Goal: Transaction & Acquisition: Obtain resource

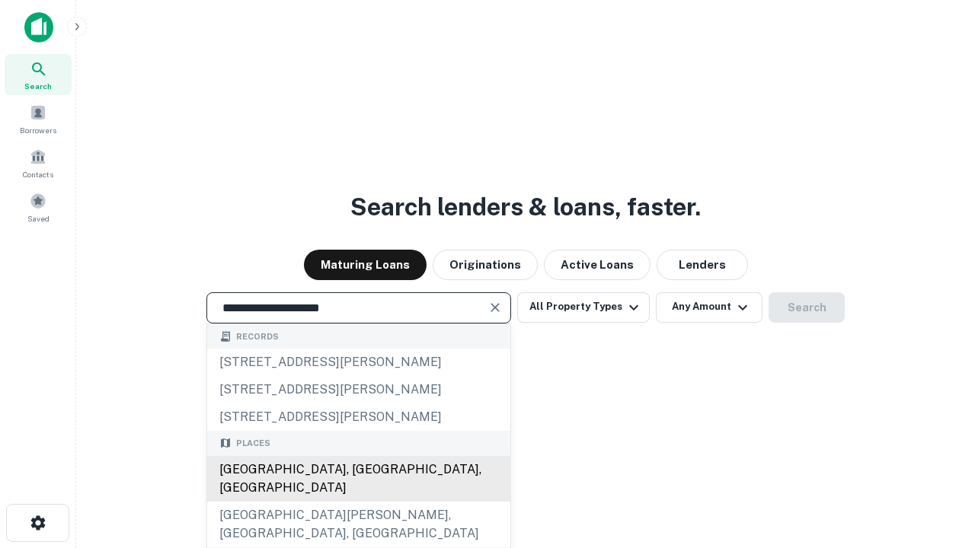
click at [358, 502] on div "Santa Monica, CA, USA" at bounding box center [358, 479] width 303 height 46
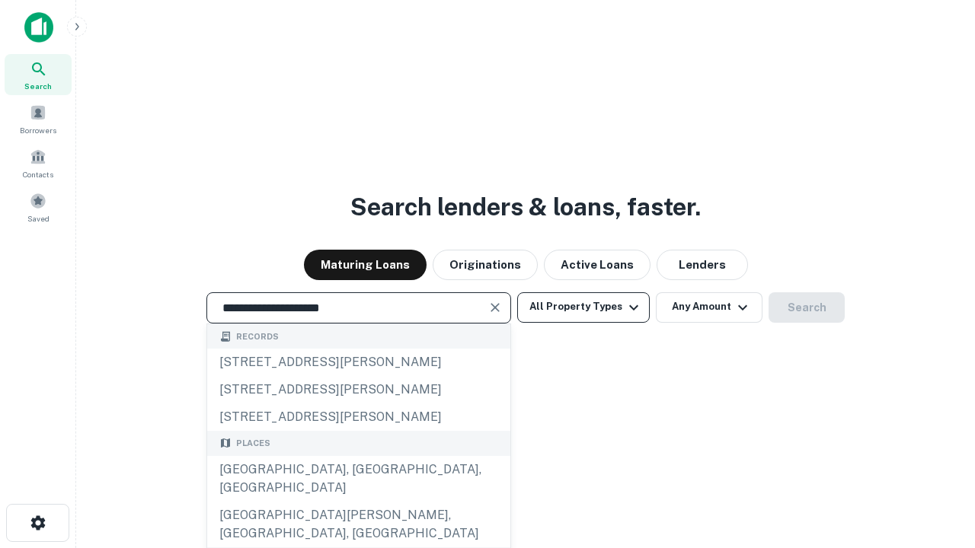
click at [584, 307] on button "All Property Types" at bounding box center [583, 308] width 133 height 30
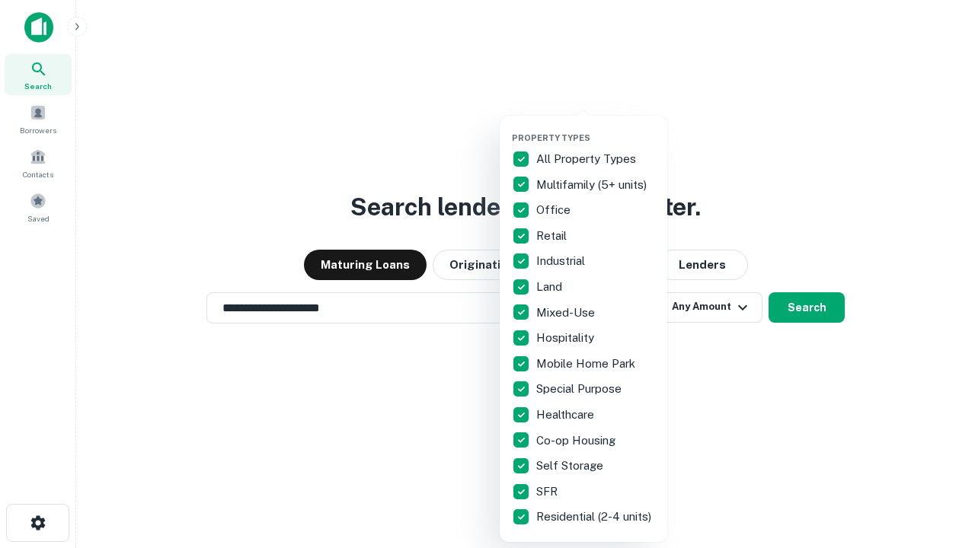
type input "**********"
click at [596, 128] on button "button" at bounding box center [596, 128] width 168 height 1
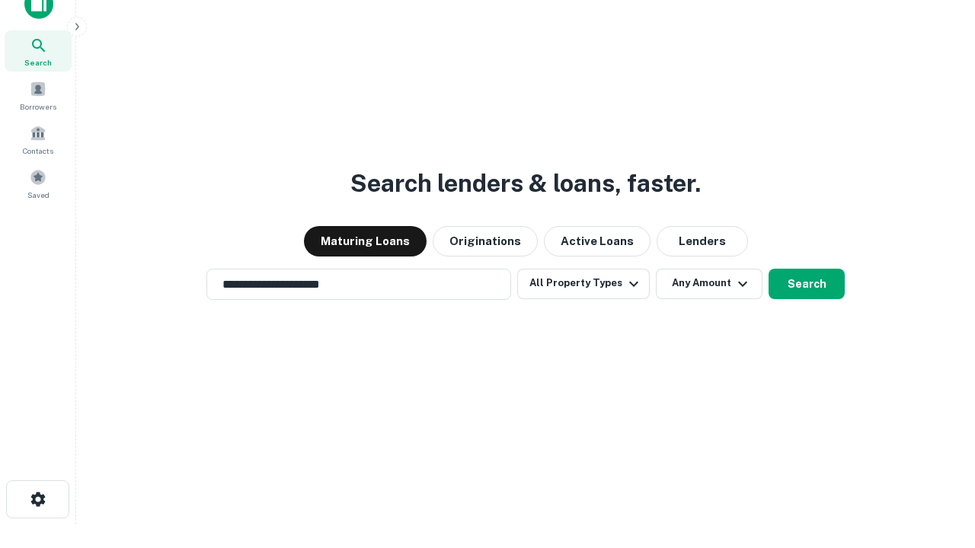
scroll to position [9, 184]
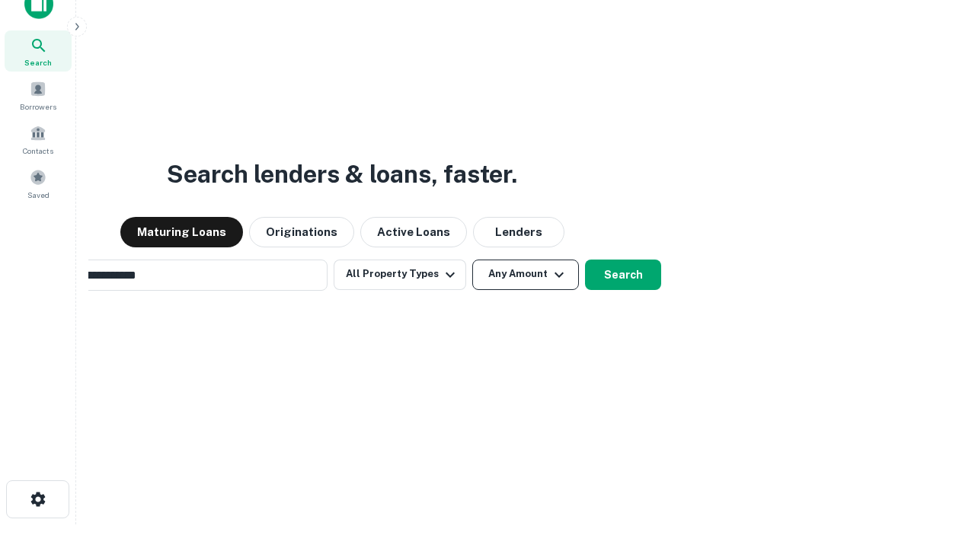
click at [472, 260] on button "Any Amount" at bounding box center [525, 275] width 107 height 30
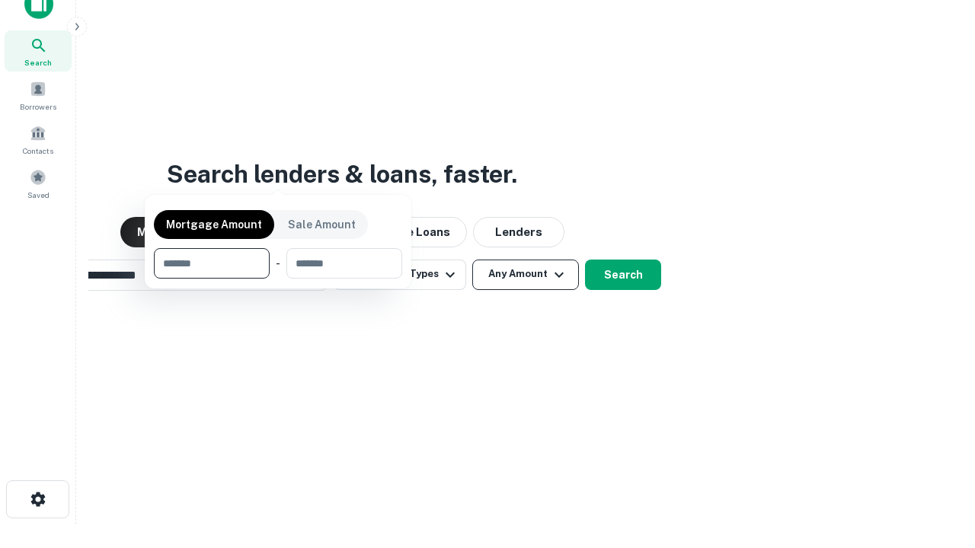
scroll to position [24, 0]
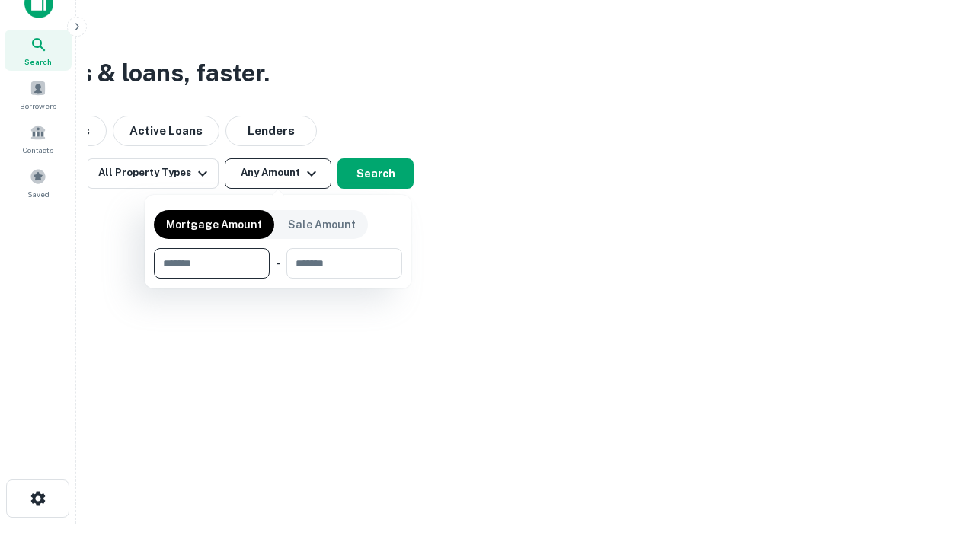
type input "*******"
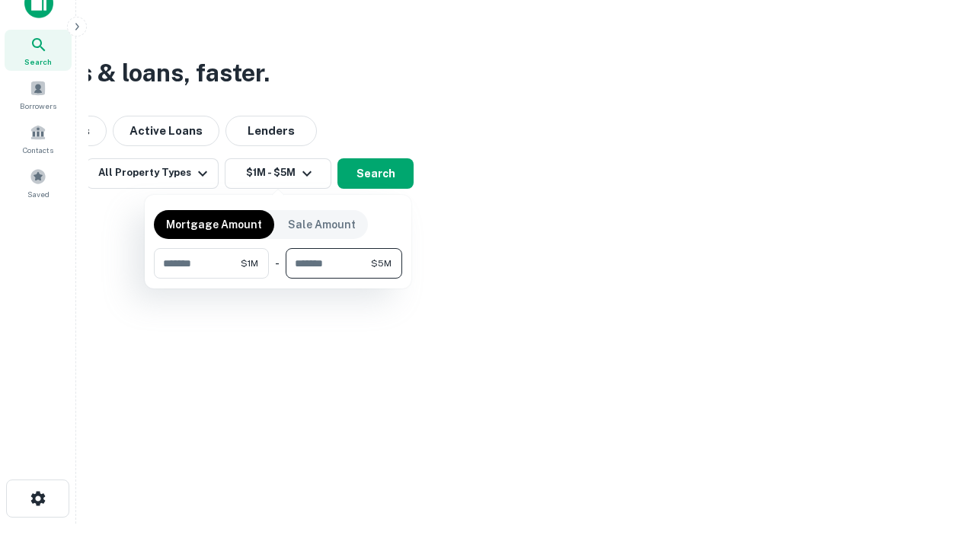
type input "*******"
click at [278, 279] on button "button" at bounding box center [278, 279] width 248 height 1
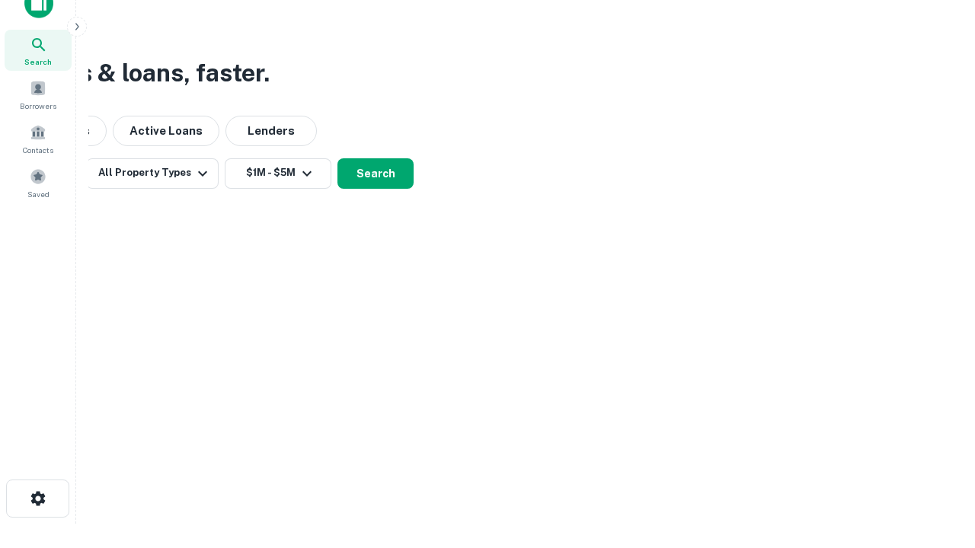
scroll to position [9, 281]
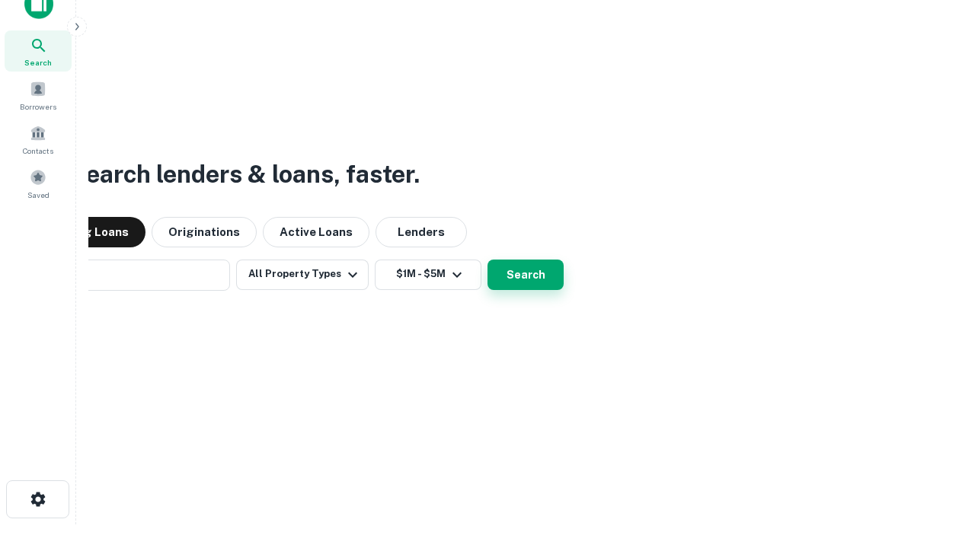
click at [488, 260] on button "Search" at bounding box center [526, 275] width 76 height 30
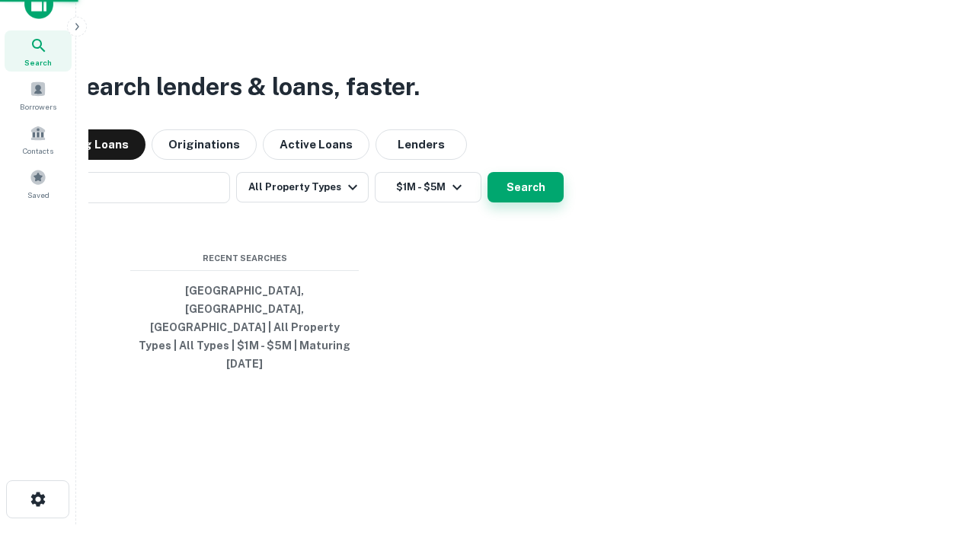
scroll to position [40, 431]
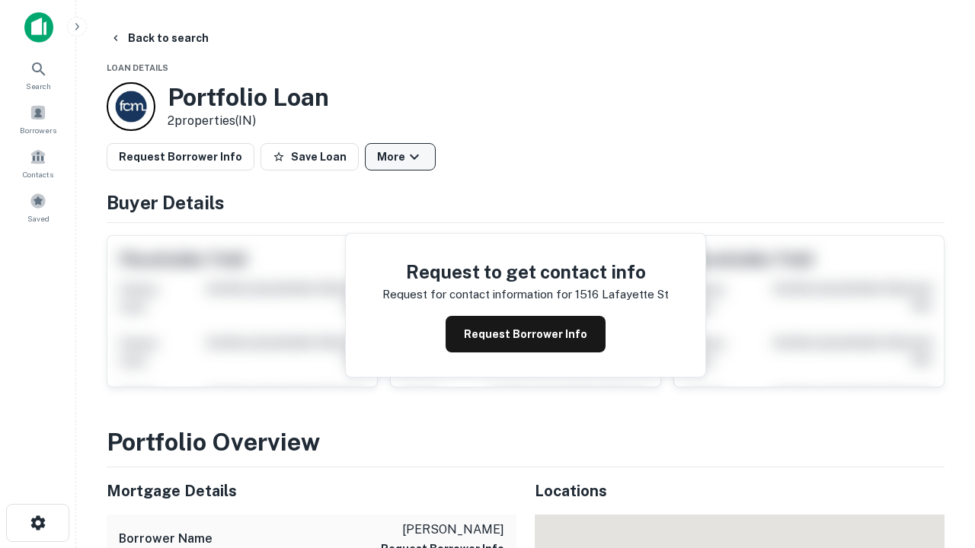
click at [400, 157] on button "More" at bounding box center [400, 156] width 71 height 27
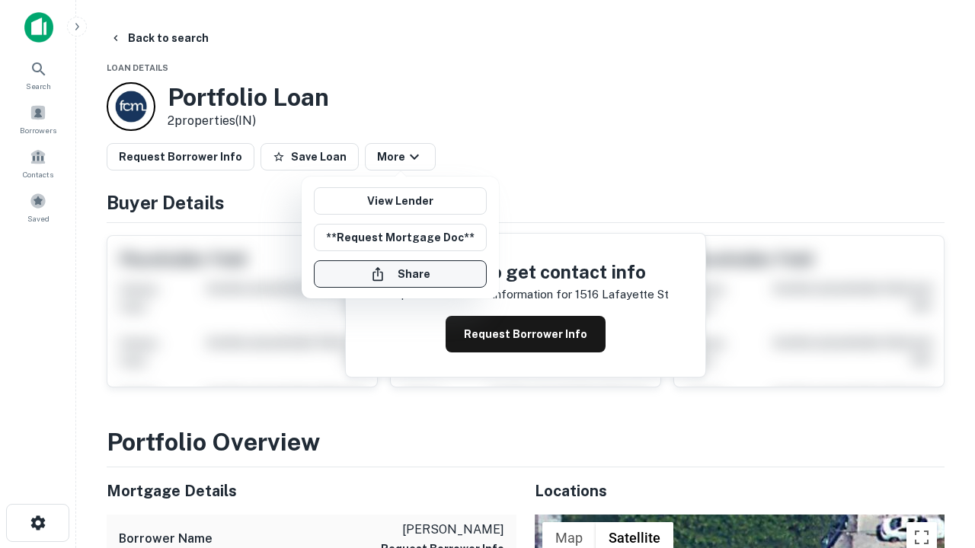
click at [400, 274] on button "Share" at bounding box center [400, 274] width 173 height 27
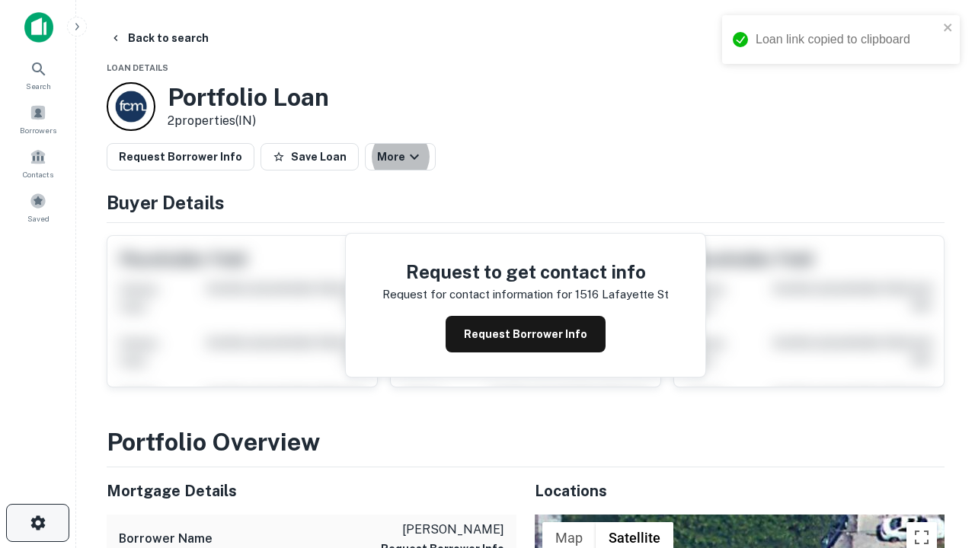
click at [37, 523] on icon "button" at bounding box center [38, 523] width 18 height 18
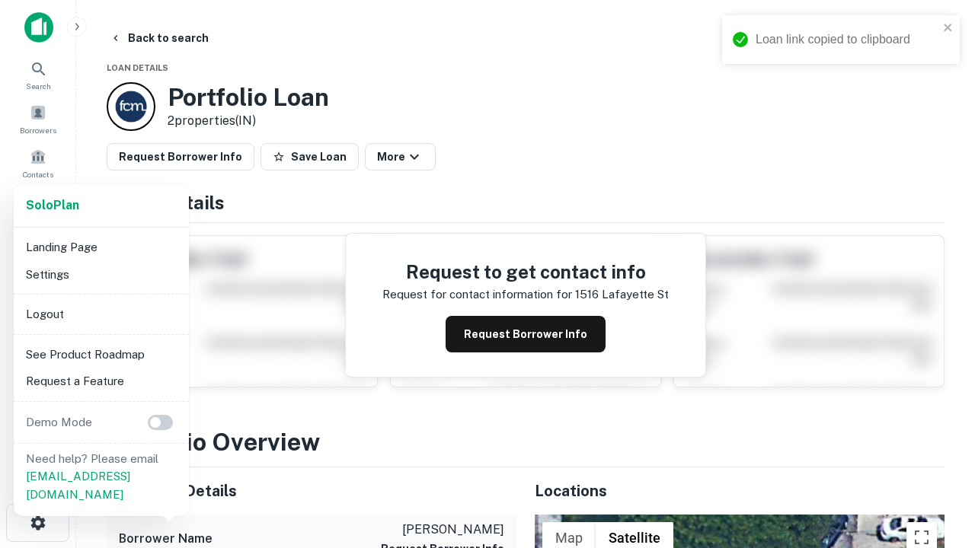
click at [101, 314] on li "Logout" at bounding box center [101, 314] width 163 height 27
